Goal: Task Accomplishment & Management: Use online tool/utility

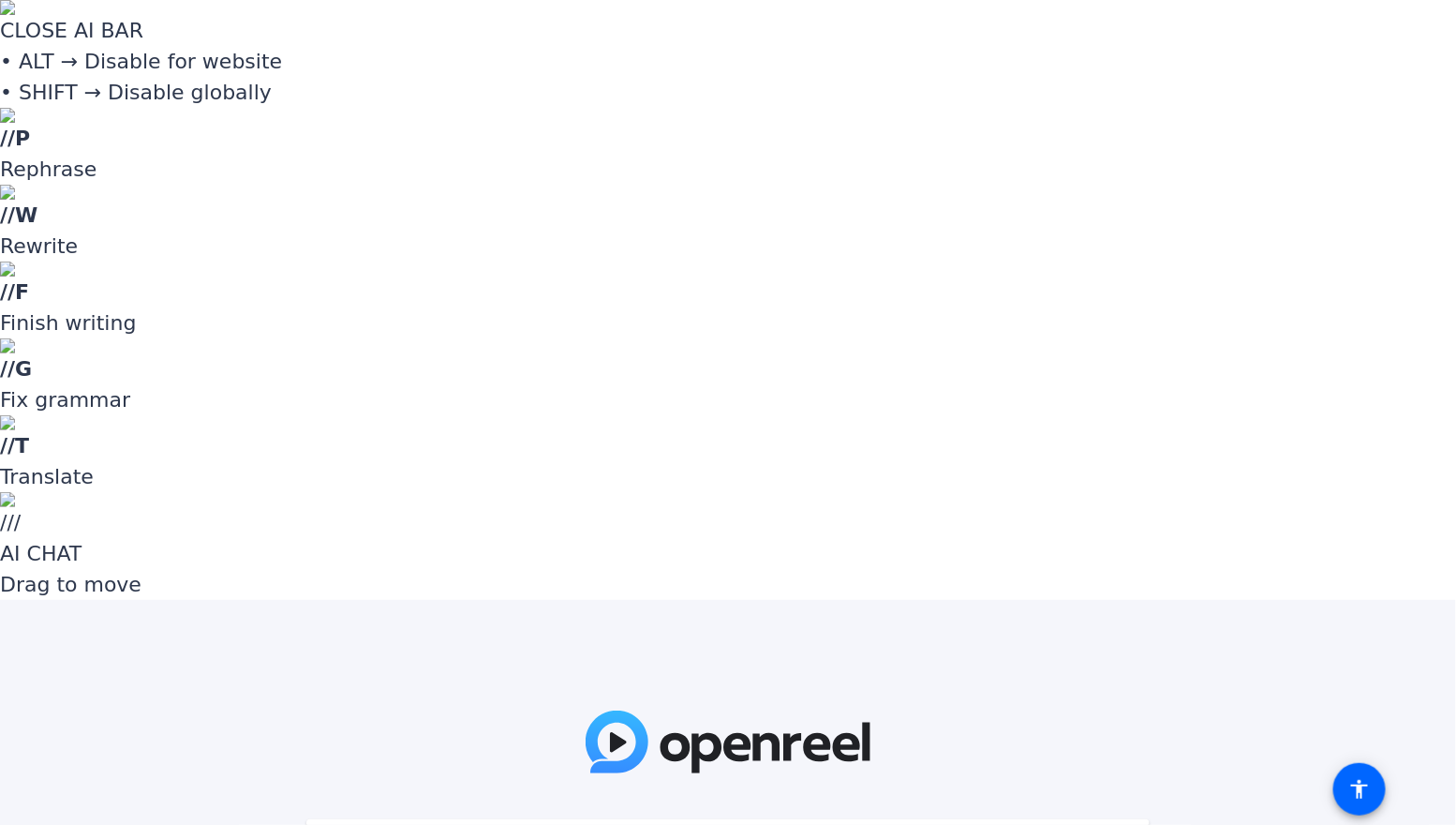
paste input "^4Xld2"
type input "^4Xld2"
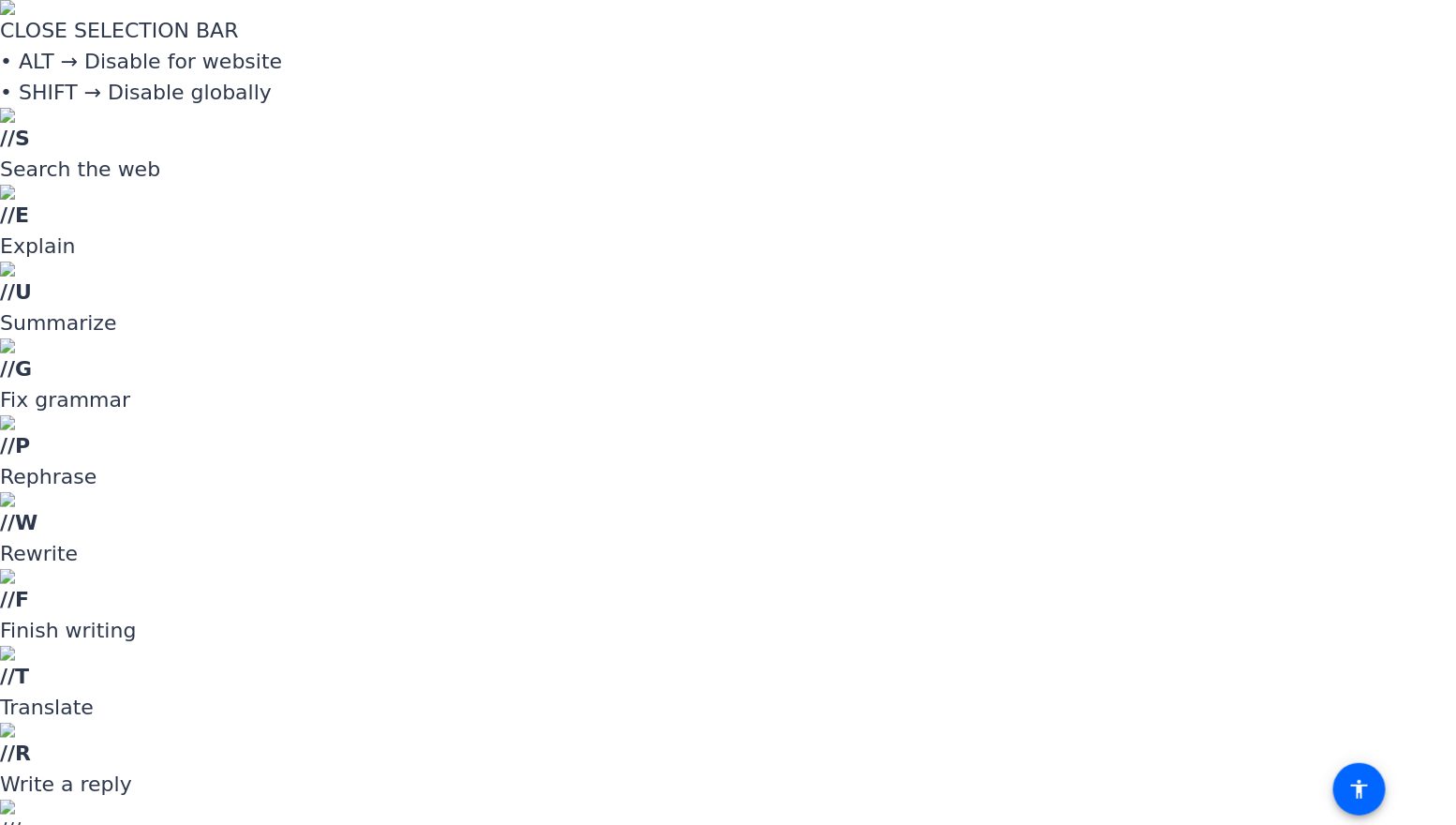
drag, startPoint x: 744, startPoint y: 414, endPoint x: 619, endPoint y: 396, distance: 126.3
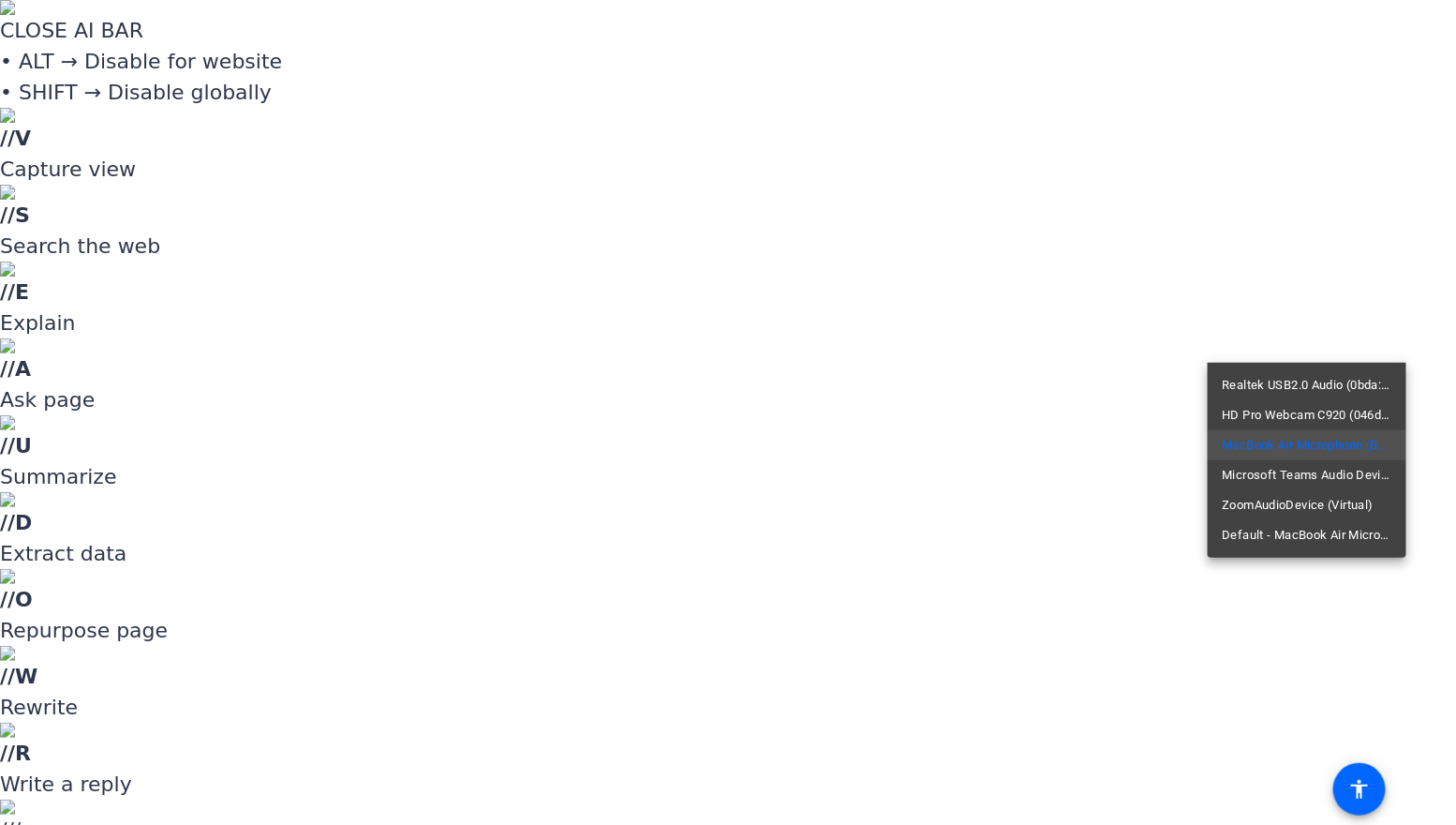
click at [1331, 272] on div at bounding box center [728, 412] width 1456 height 825
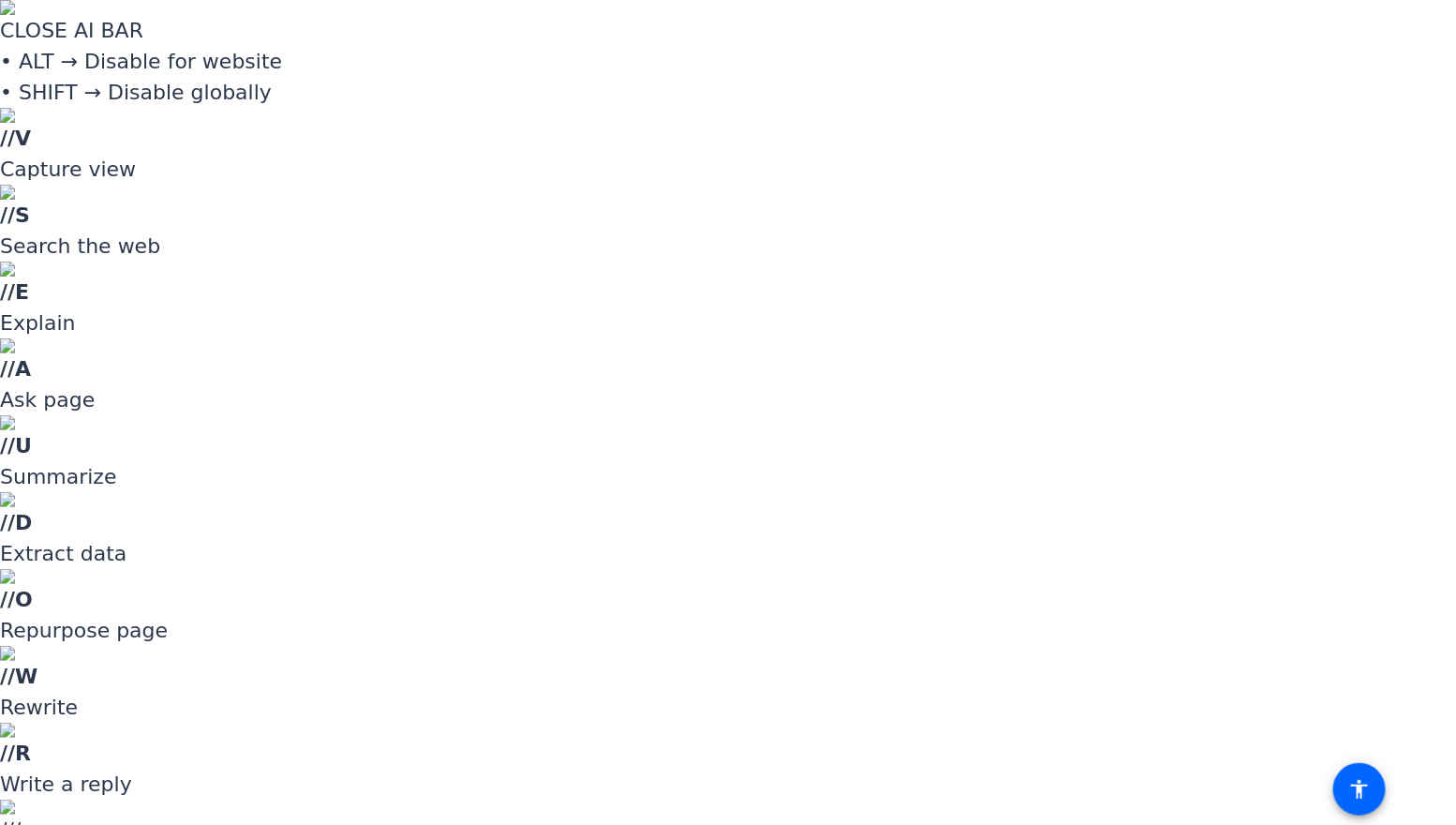
click at [1337, 287] on div at bounding box center [728, 412] width 1456 height 825
drag, startPoint x: 1339, startPoint y: 353, endPoint x: 1343, endPoint y: 322, distance: 31.3
click at [1339, 352] on div at bounding box center [728, 412] width 1456 height 825
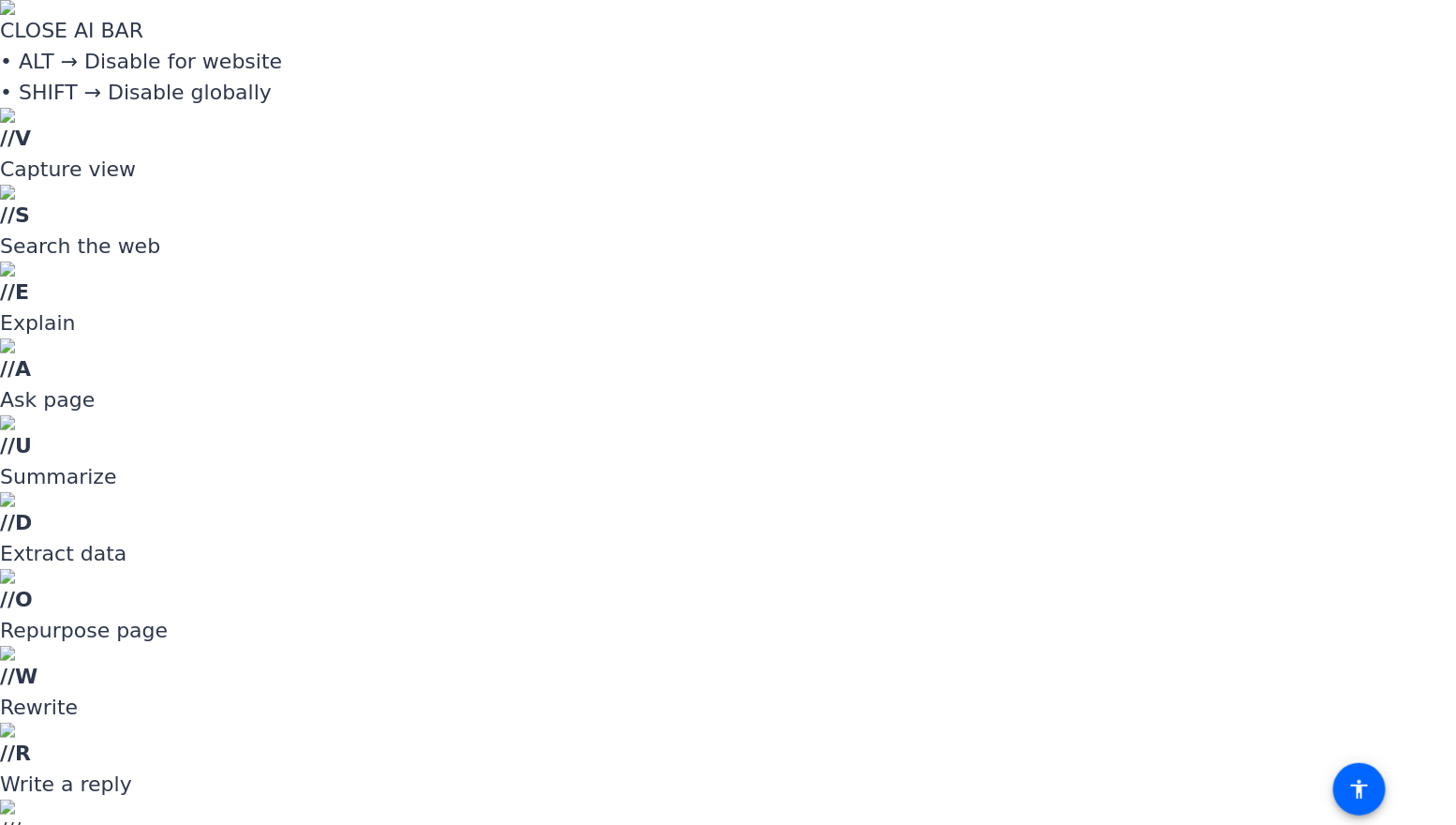
click at [1347, 273] on div at bounding box center [728, 412] width 1456 height 825
drag, startPoint x: 1171, startPoint y: 453, endPoint x: 1160, endPoint y: 453, distance: 11.0
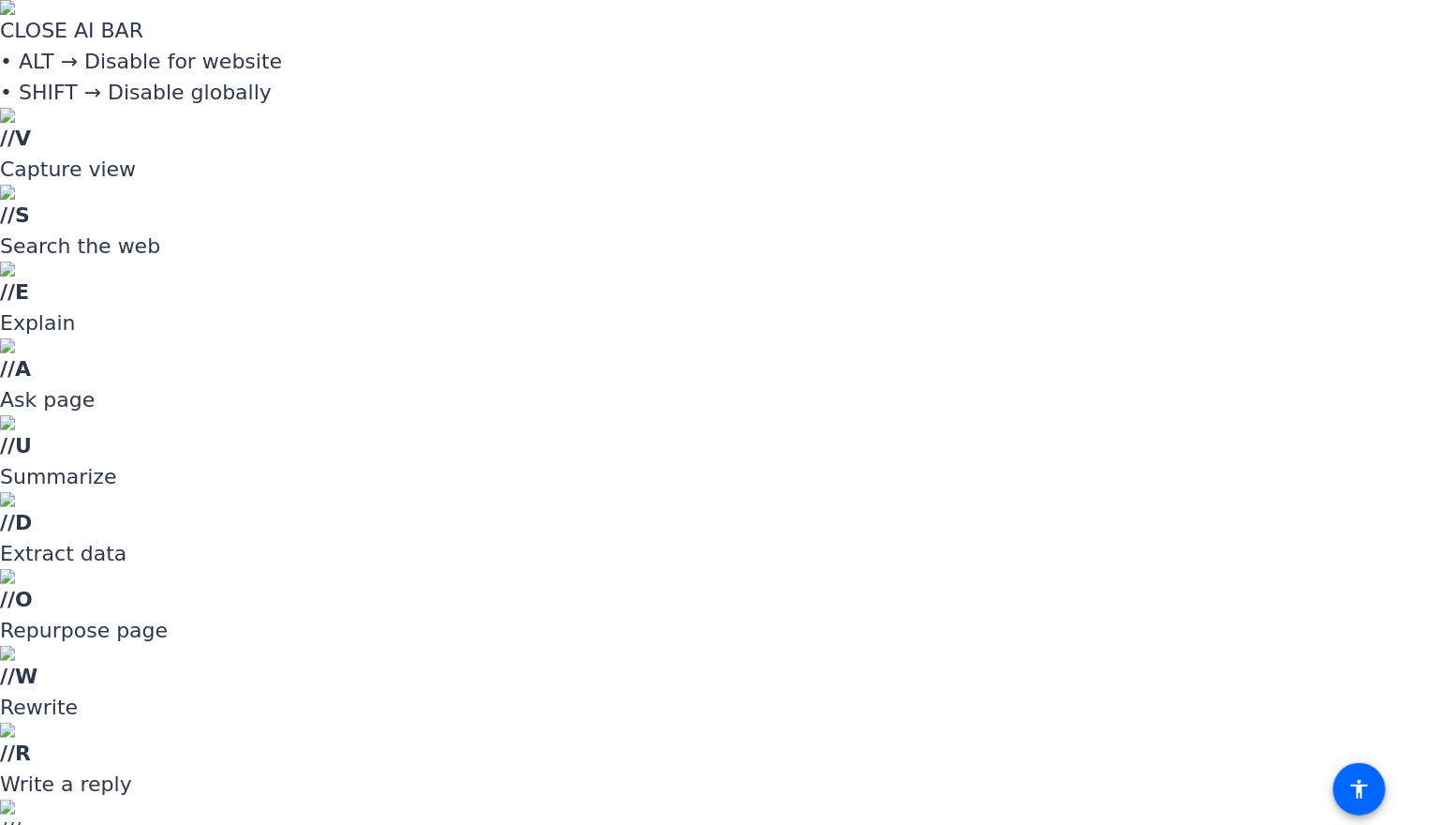
type input "-9"
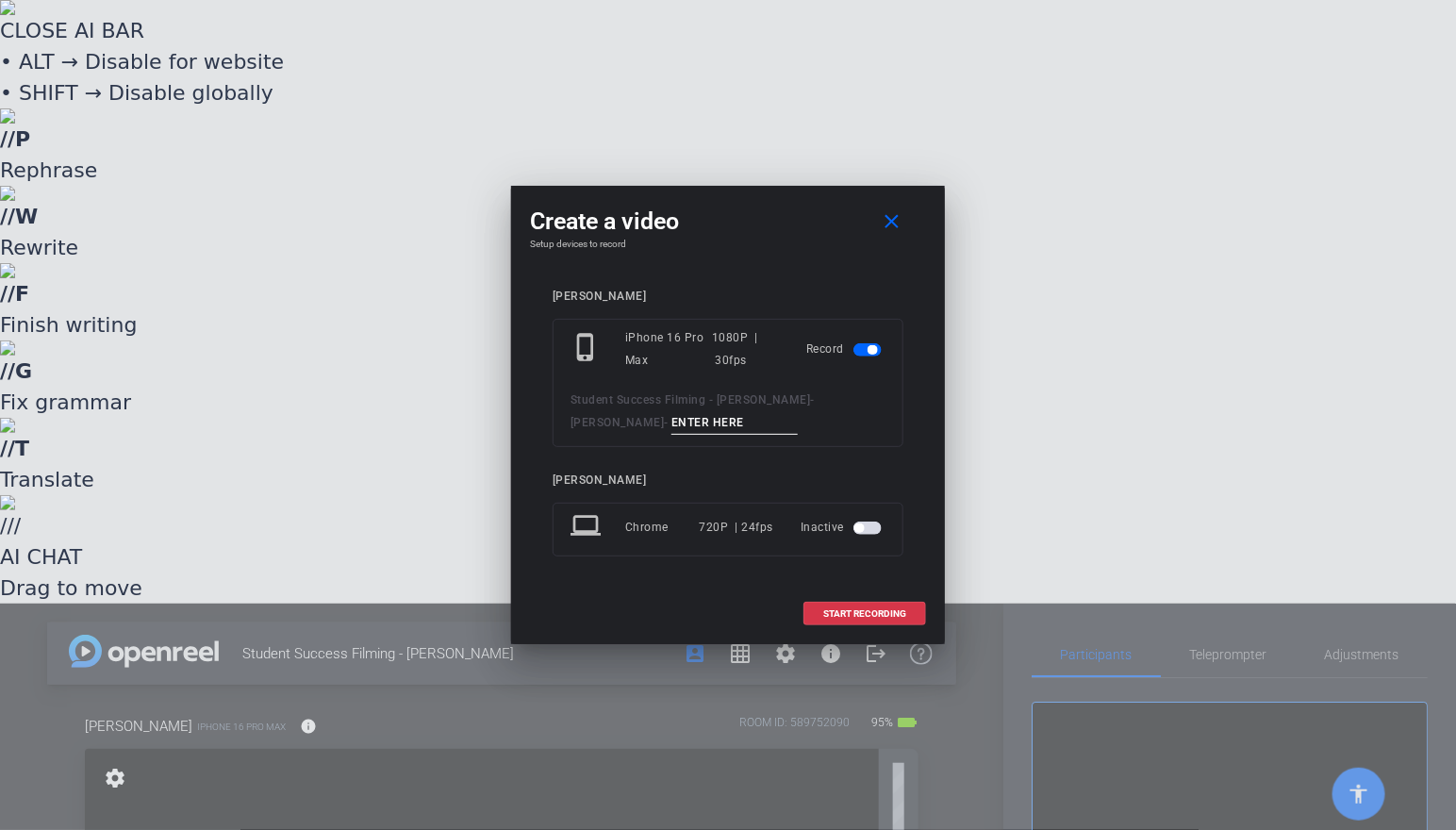
click at [689, 422] on input at bounding box center [734, 423] width 126 height 23
type input "test"
click at [862, 609] on span "START RECORDING" at bounding box center [864, 614] width 83 height 10
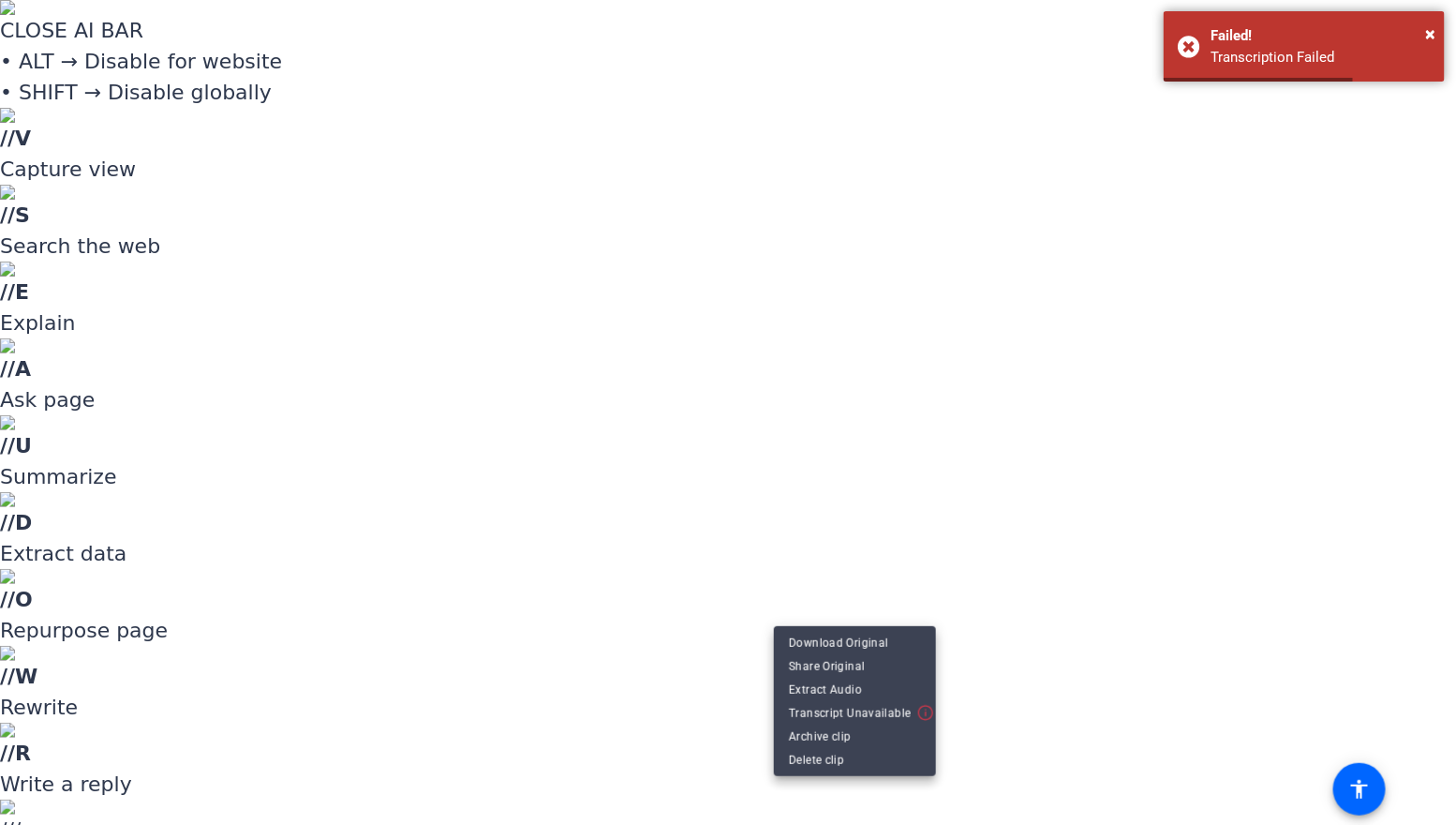
click at [960, 661] on div at bounding box center [728, 412] width 1456 height 825
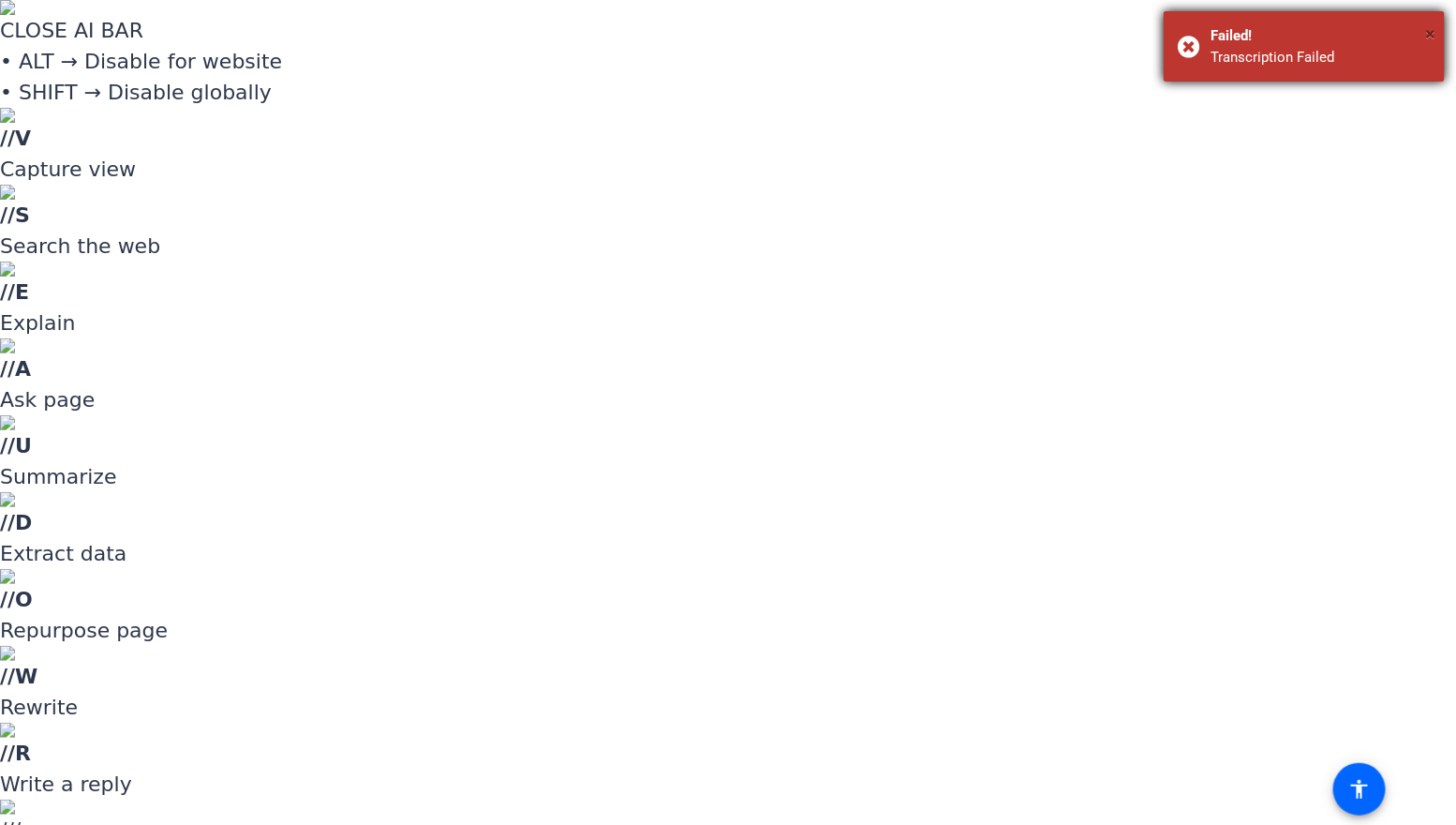
click at [1431, 31] on span "×" at bounding box center [1431, 33] width 11 height 22
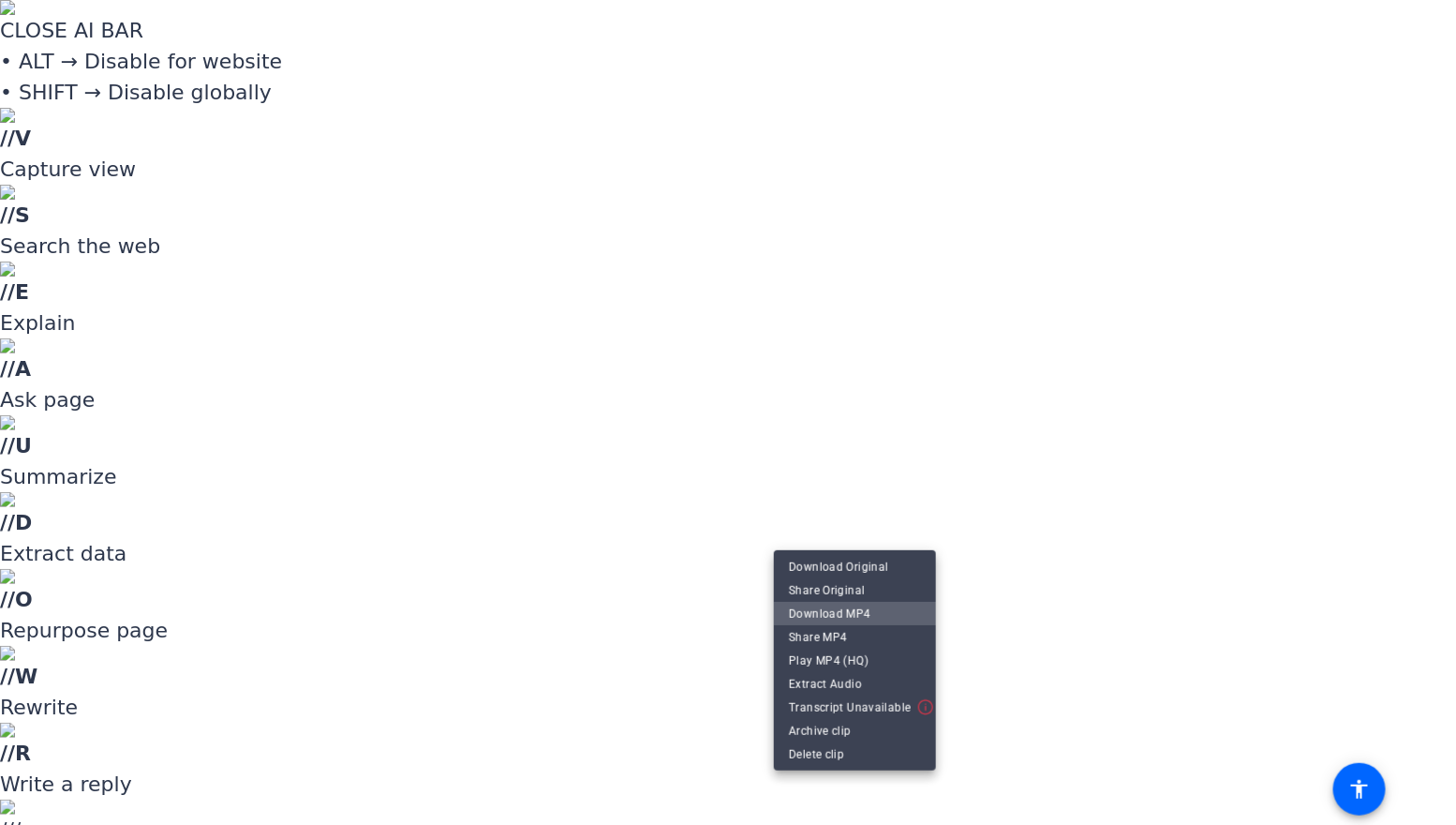
click at [879, 620] on span "Download MP4" at bounding box center [855, 613] width 132 height 22
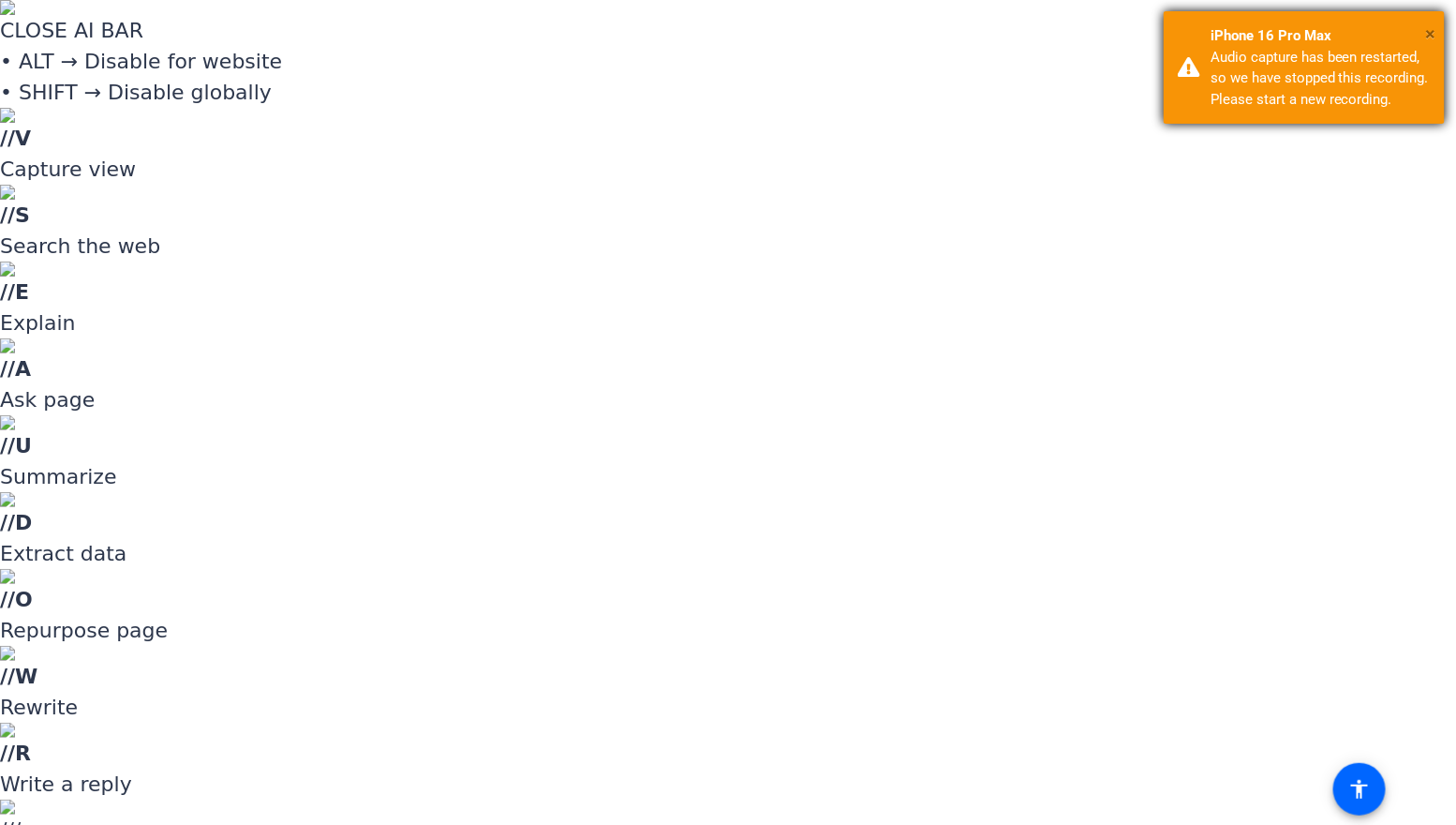
click at [1431, 27] on span "×" at bounding box center [1431, 33] width 11 height 22
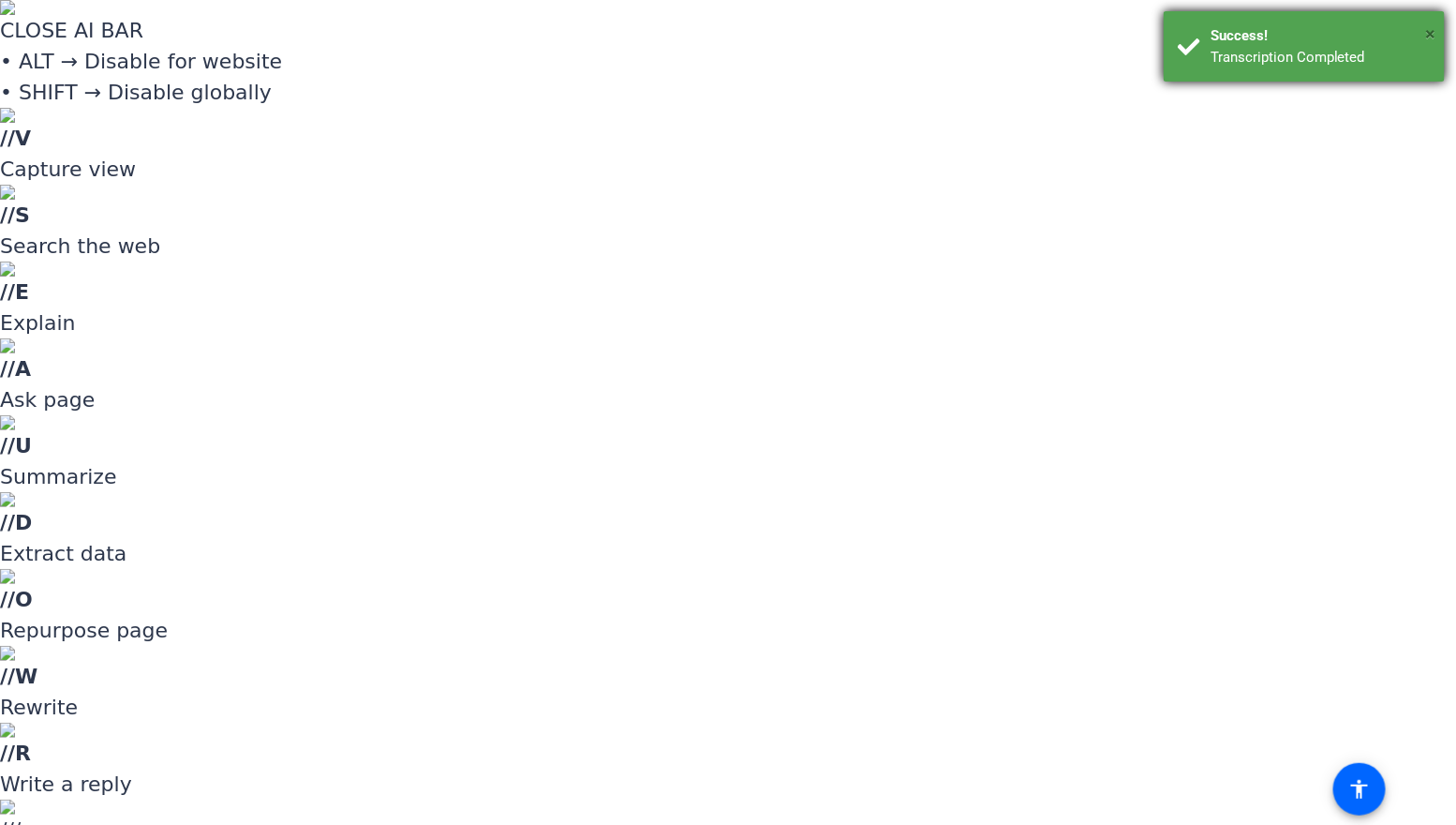
click at [1430, 35] on span "×" at bounding box center [1431, 33] width 11 height 22
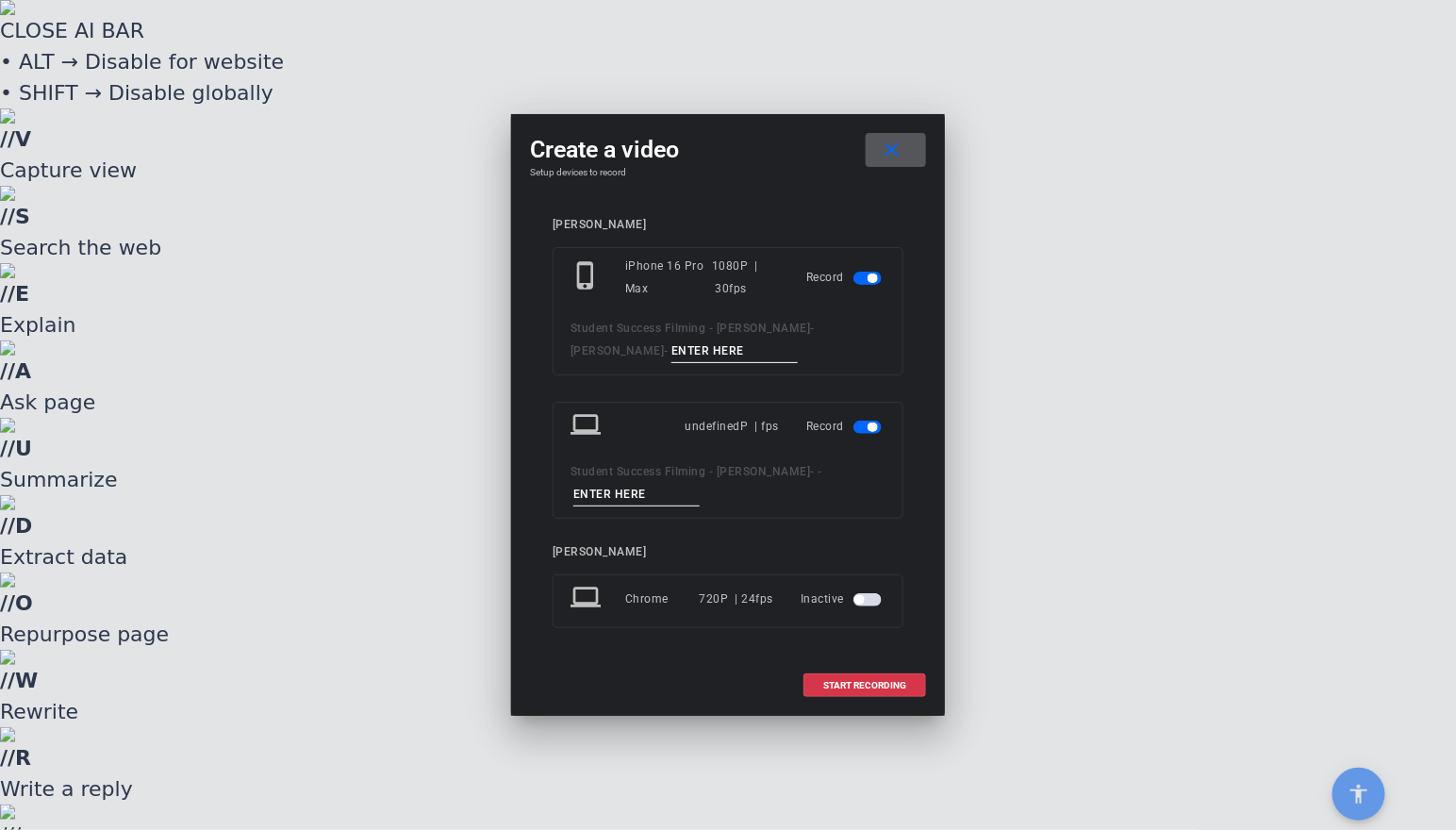
click at [702, 350] on input at bounding box center [734, 351] width 126 height 23
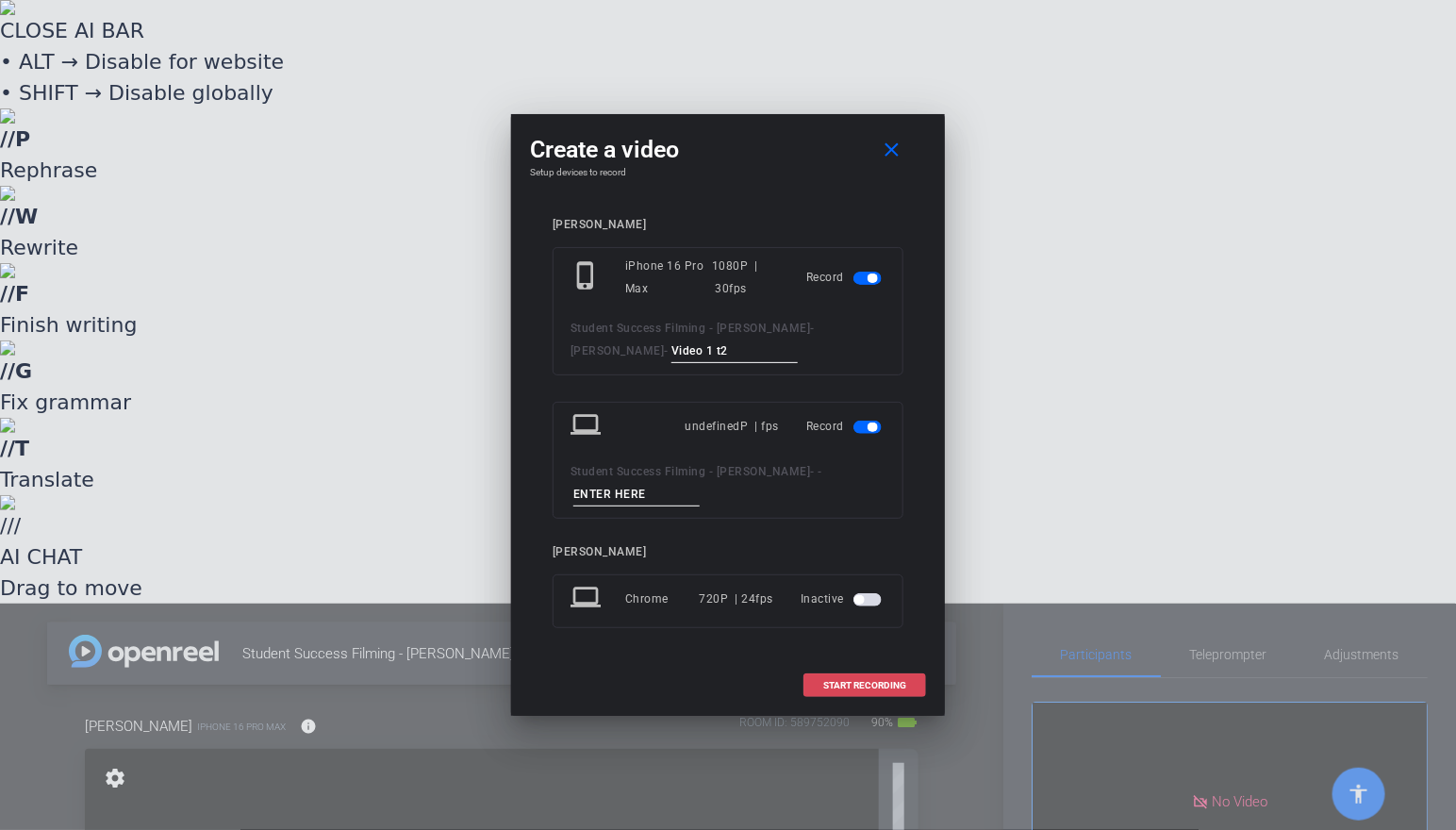
type input "Video 1 t2"
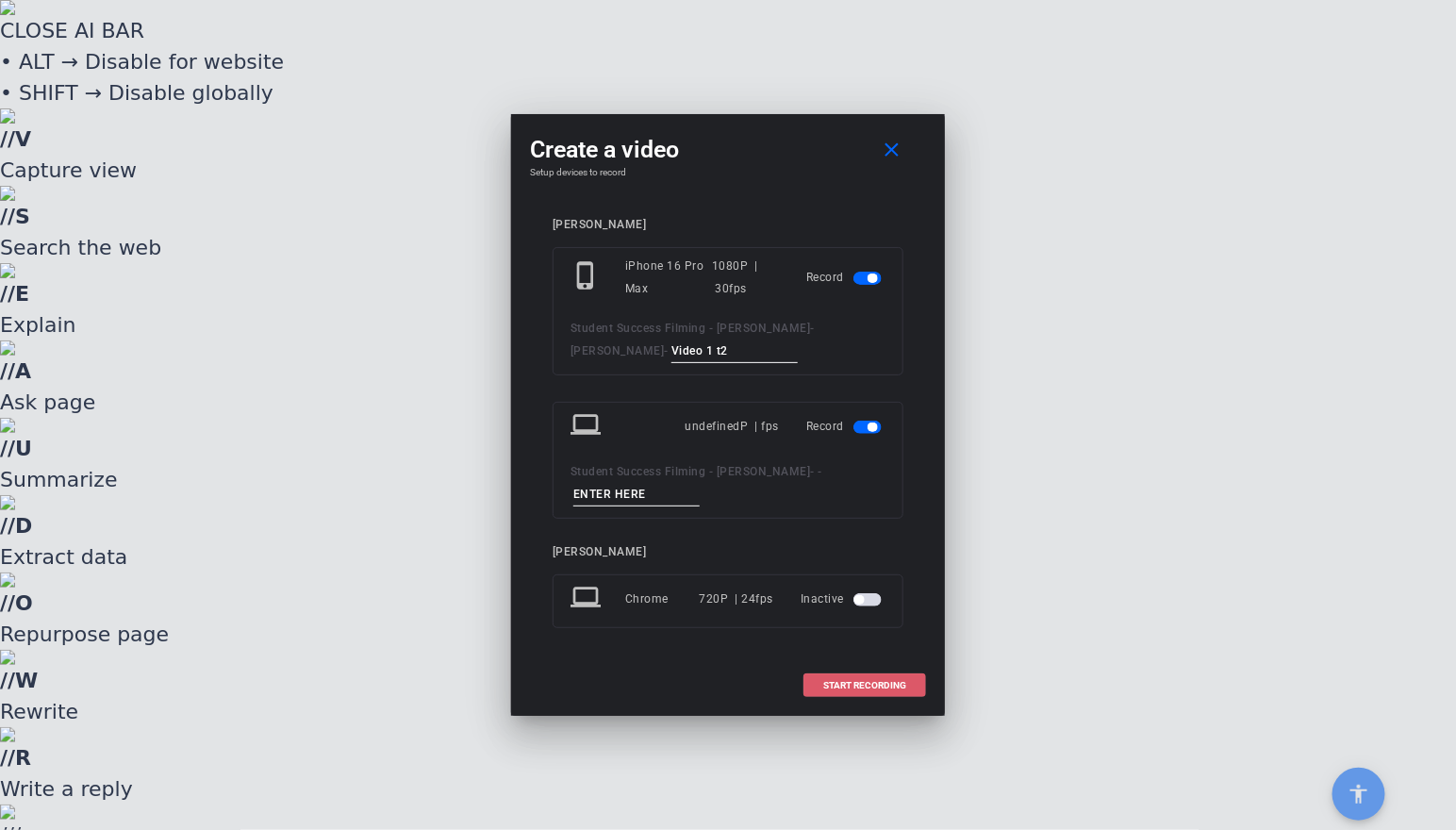
click at [858, 674] on span at bounding box center [864, 685] width 120 height 45
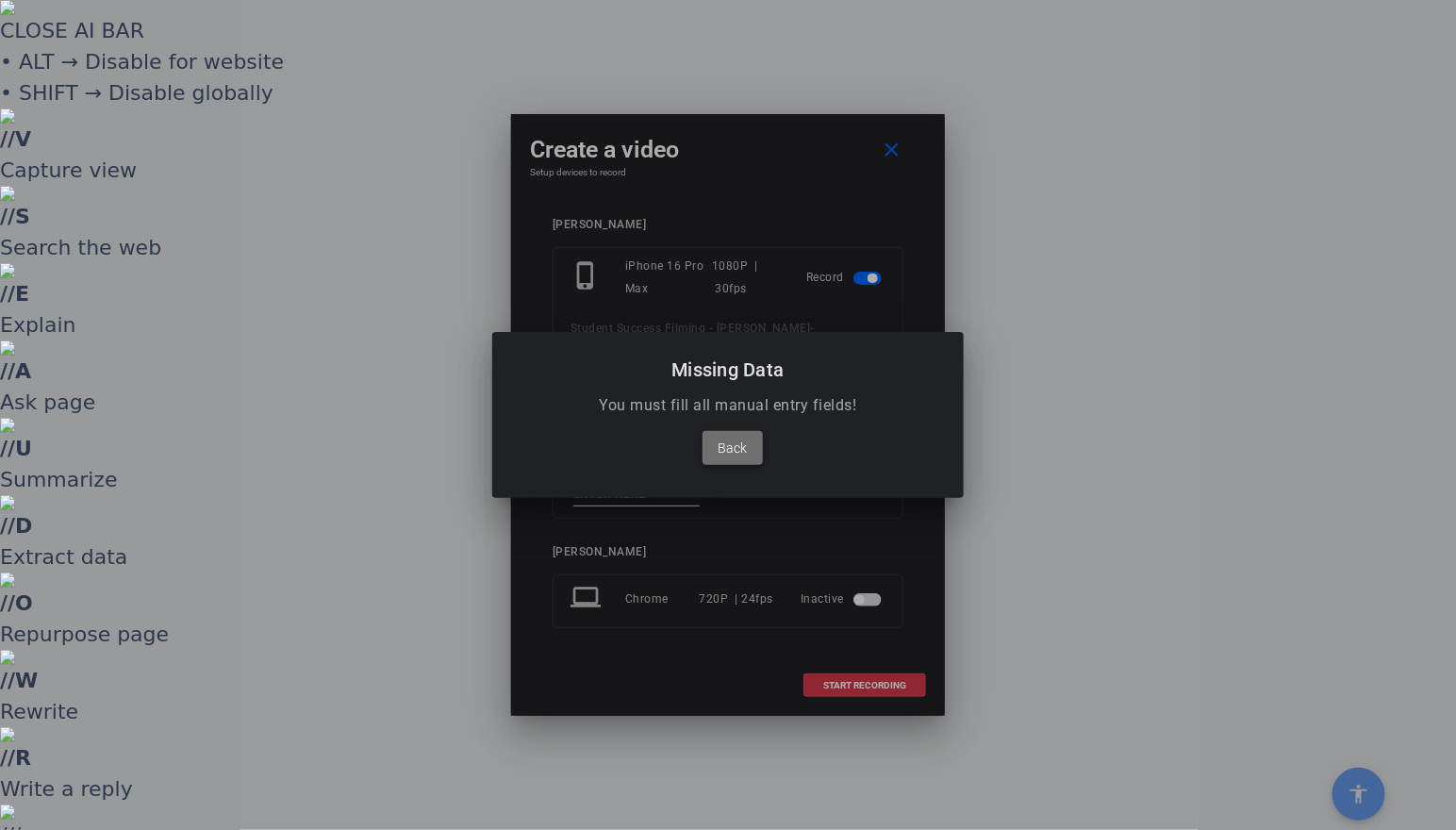
click at [723, 448] on span "Back" at bounding box center [733, 448] width 29 height 22
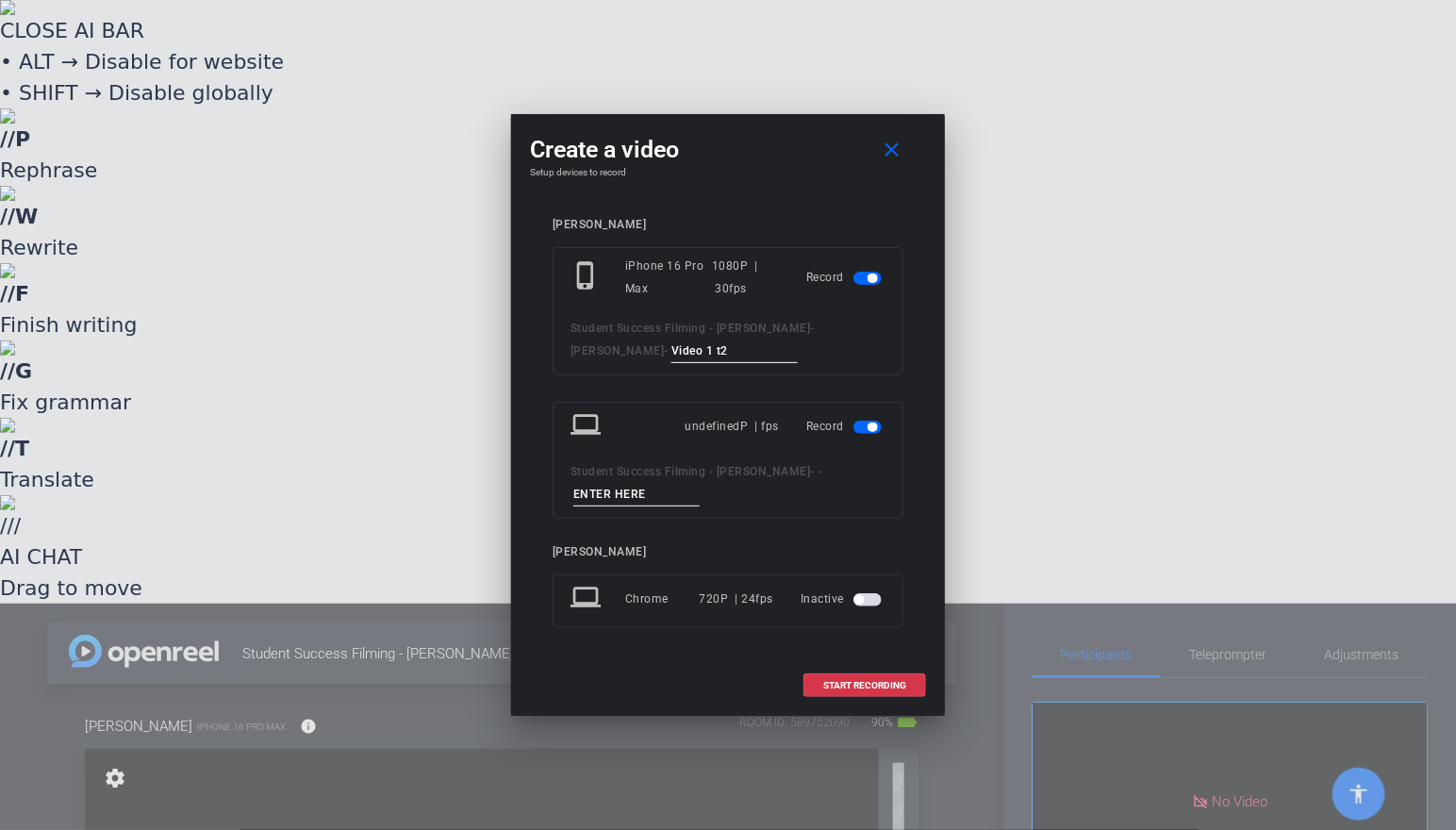
drag, startPoint x: 694, startPoint y: 352, endPoint x: 384, endPoint y: 307, distance: 313.2
click at [384, 307] on div "Create a video close Setup devices to record [PERSON_NAME] phone_iphone iPhone …" at bounding box center [728, 415] width 1456 height 830
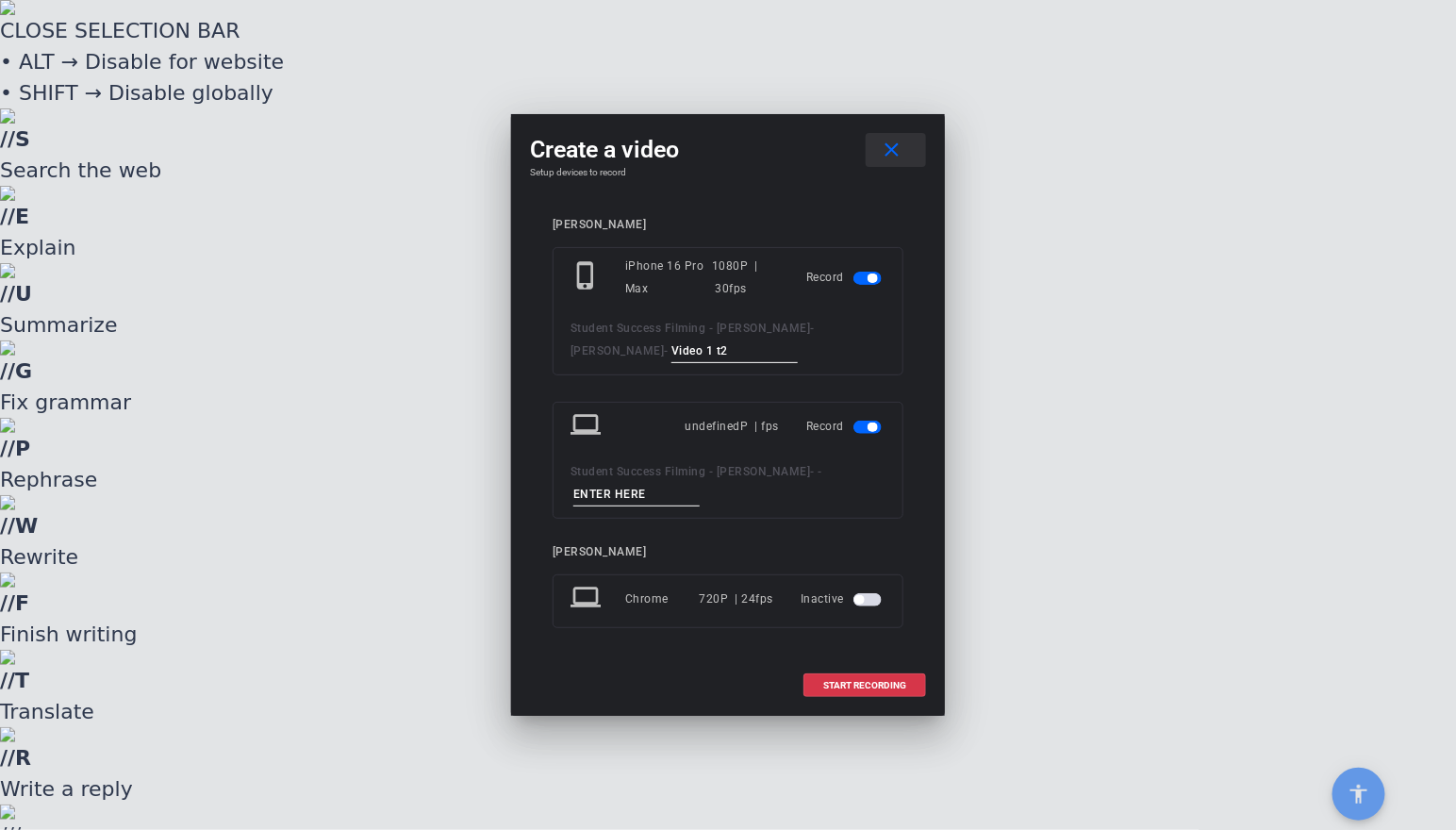
click at [888, 159] on mat-icon "close" at bounding box center [893, 151] width 23 height 23
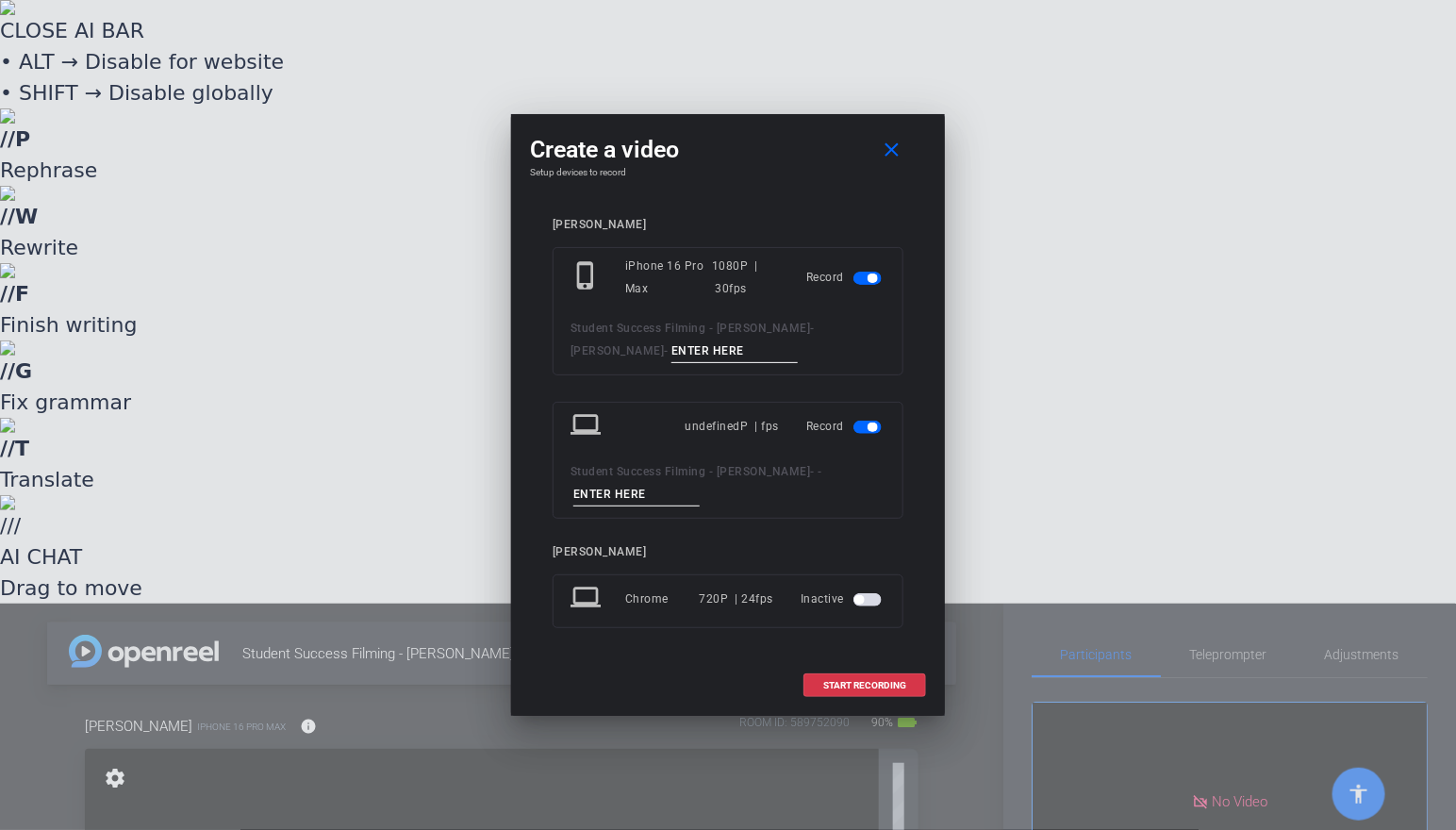
click at [726, 353] on input at bounding box center [734, 351] width 126 height 23
type input "Video 1 t2"
click at [868, 426] on span "button" at bounding box center [872, 427] width 10 height 10
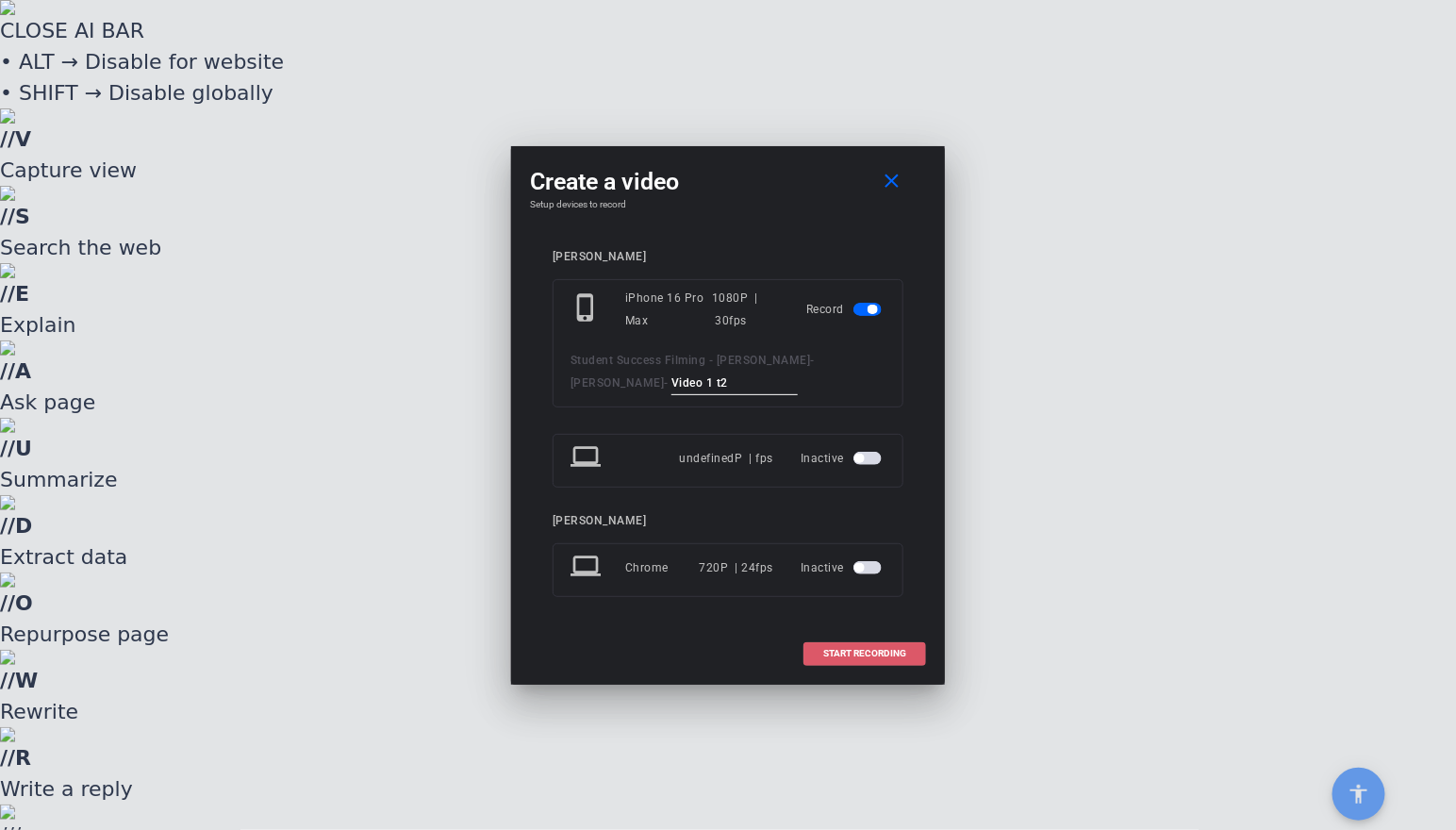
click at [875, 650] on span "START RECORDING" at bounding box center [864, 654] width 83 height 10
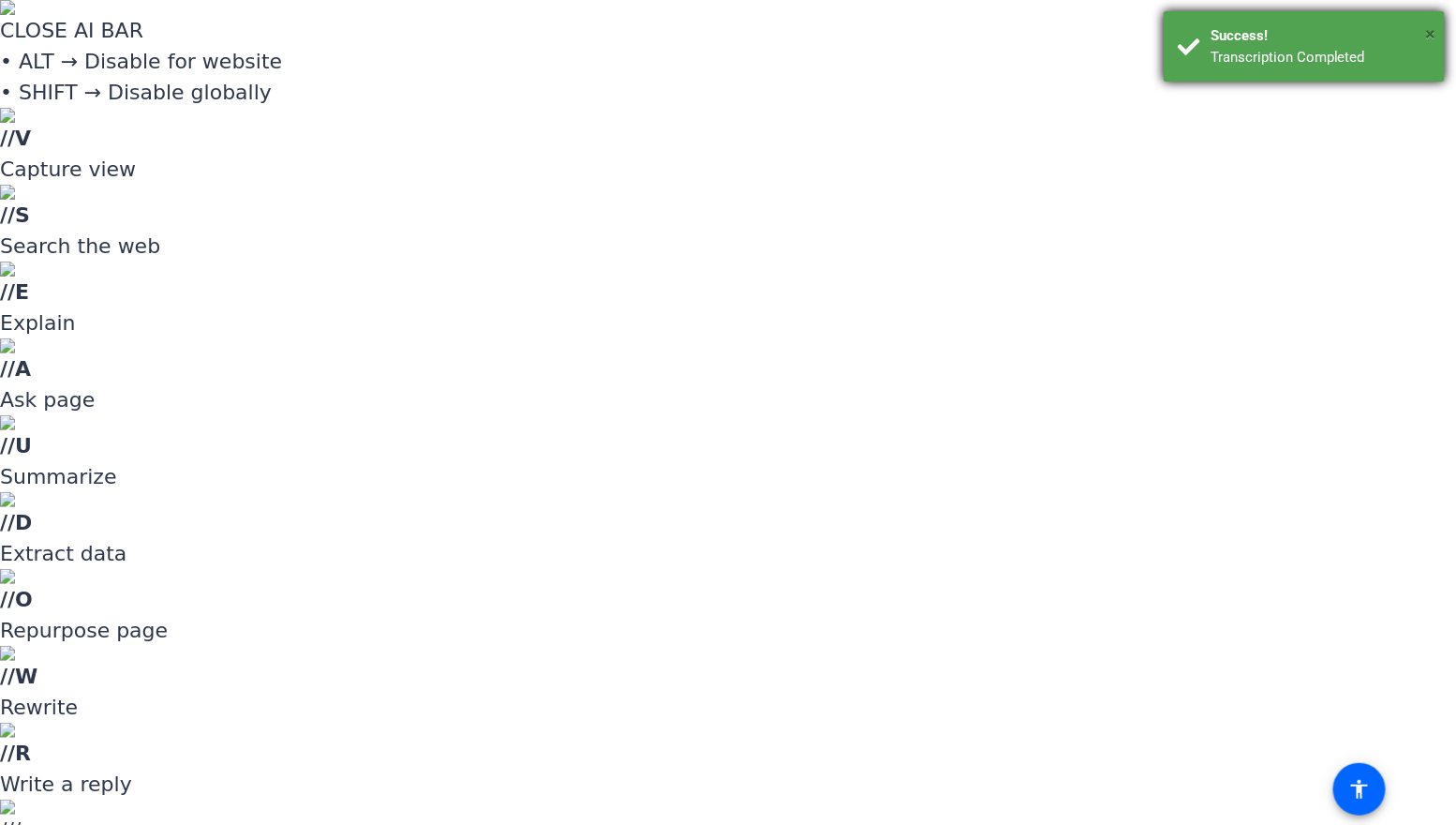
click at [1432, 28] on span "×" at bounding box center [1431, 33] width 11 height 22
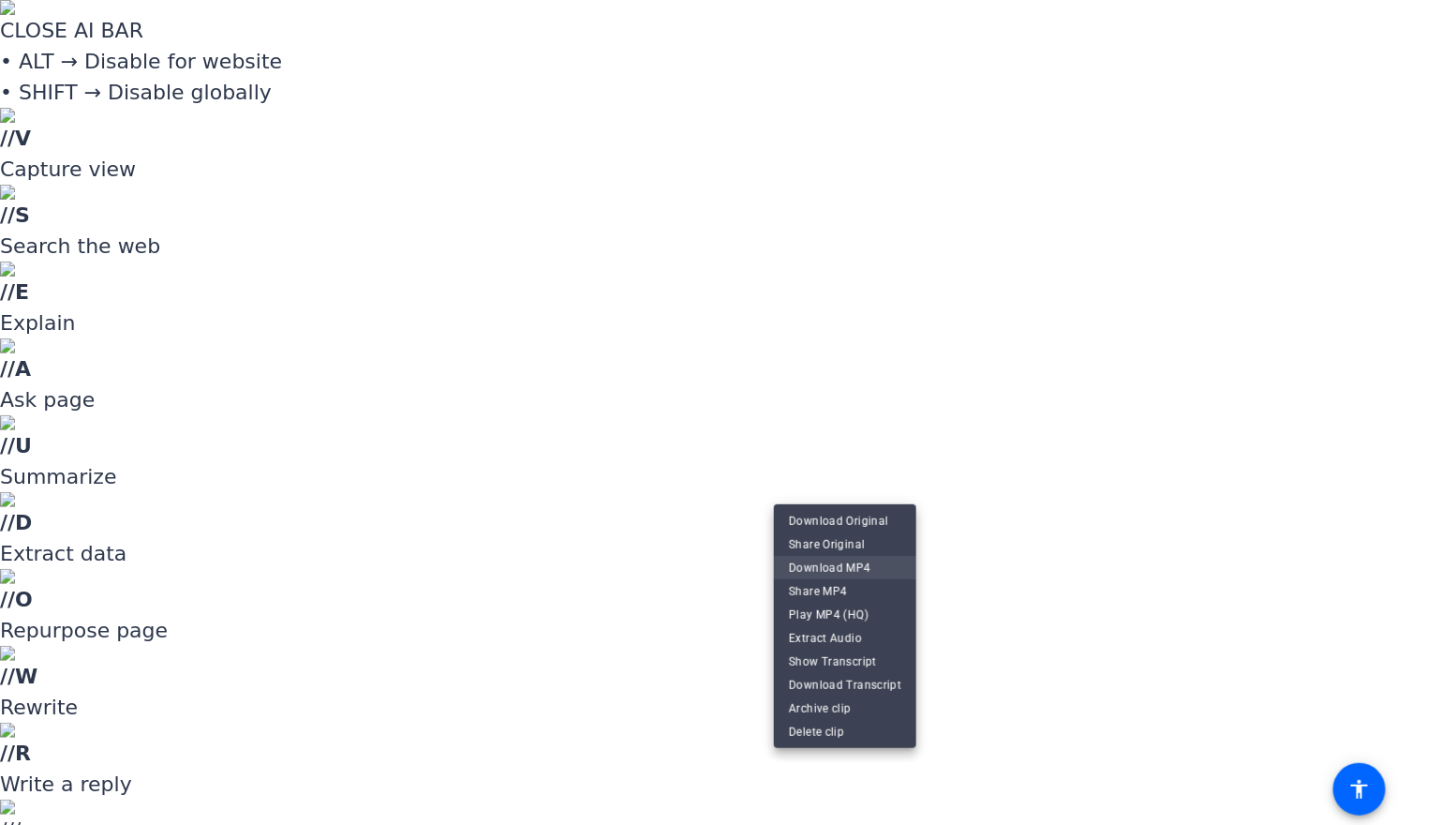
click at [864, 562] on span "Download MP4" at bounding box center [845, 567] width 113 height 22
